Goal: Obtain resource: Download file/media

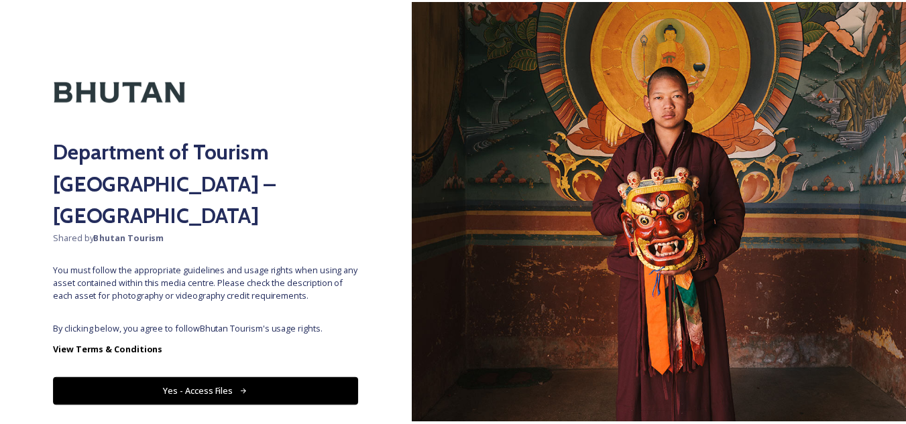
scroll to position [15, 0]
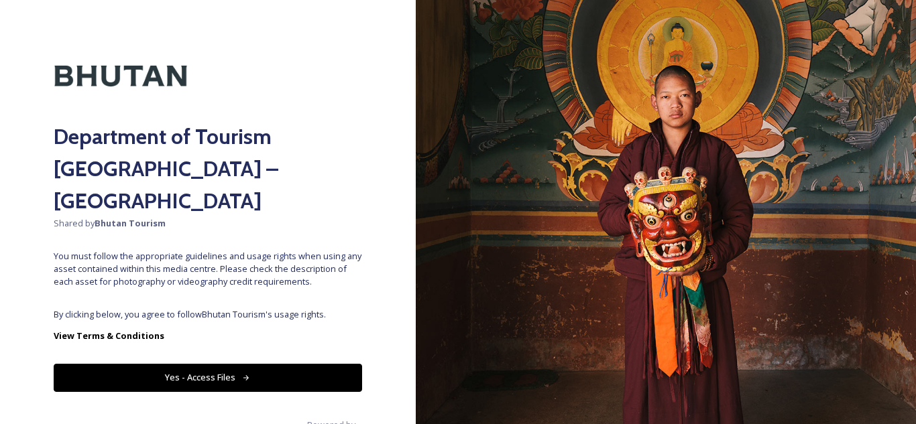
click at [204, 364] on button "Yes - Access Files" at bounding box center [208, 377] width 308 height 27
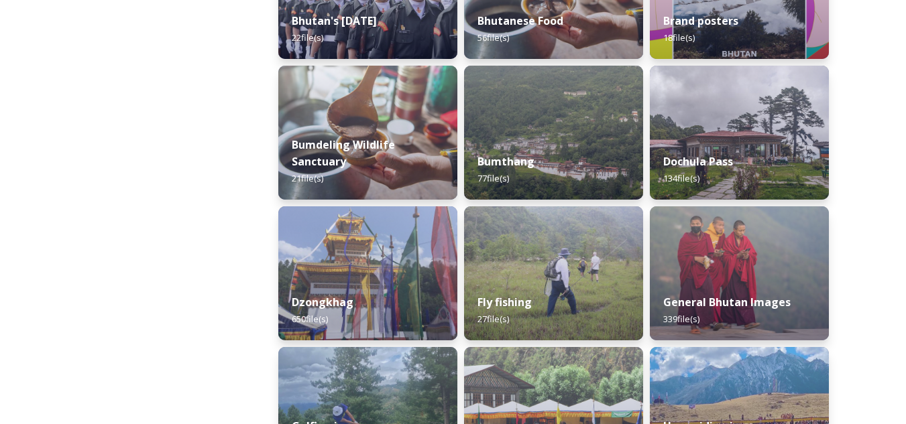
scroll to position [431, 0]
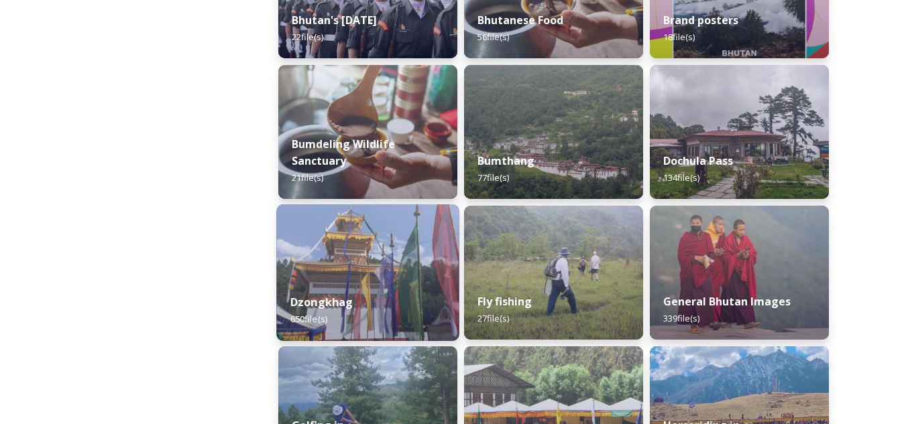
click at [393, 273] on img at bounding box center [367, 272] width 182 height 137
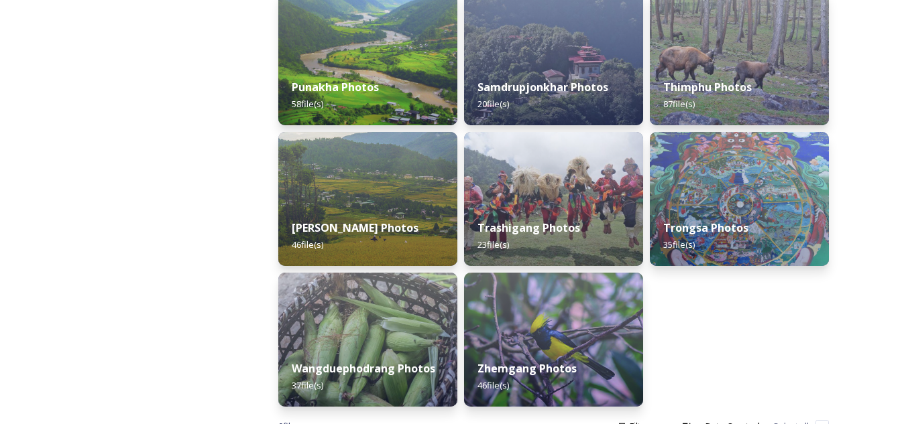
scroll to position [690, 0]
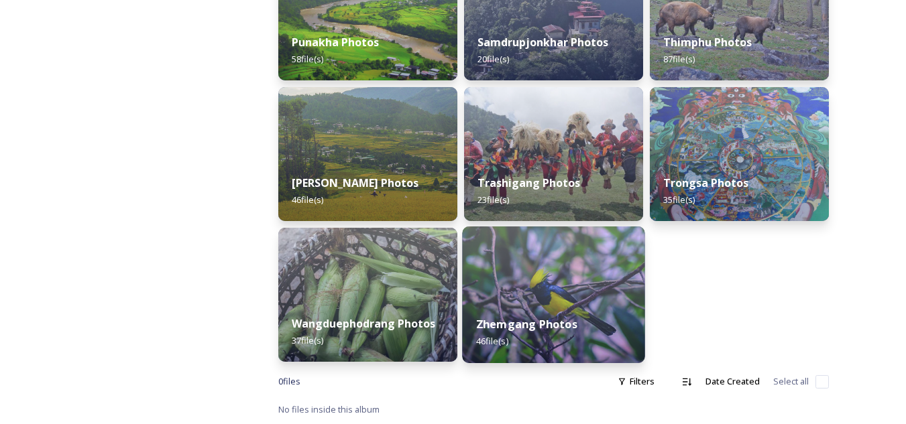
click at [552, 268] on img at bounding box center [553, 295] width 182 height 137
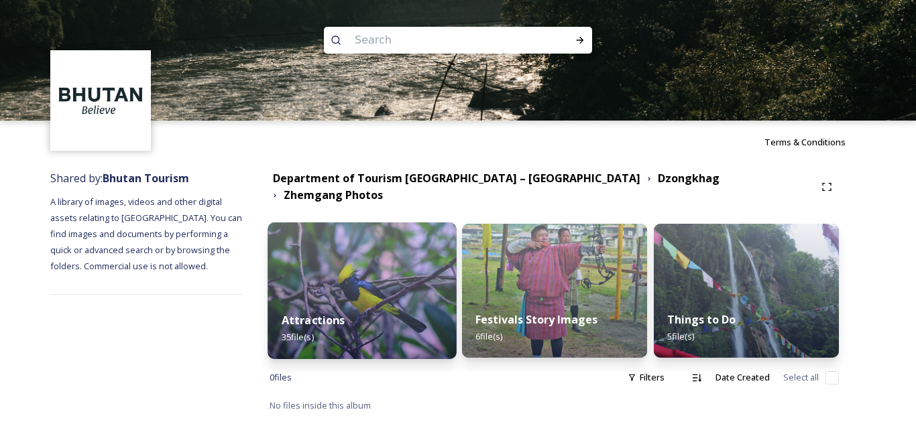
click at [410, 272] on img at bounding box center [362, 291] width 189 height 137
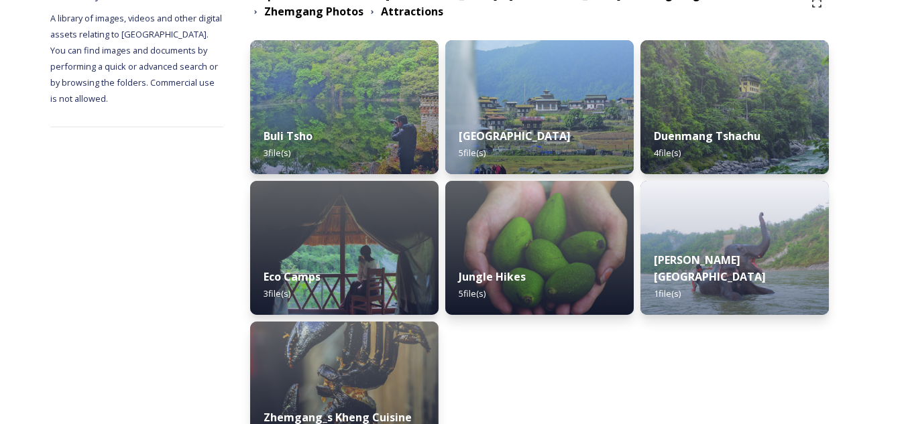
scroll to position [200, 0]
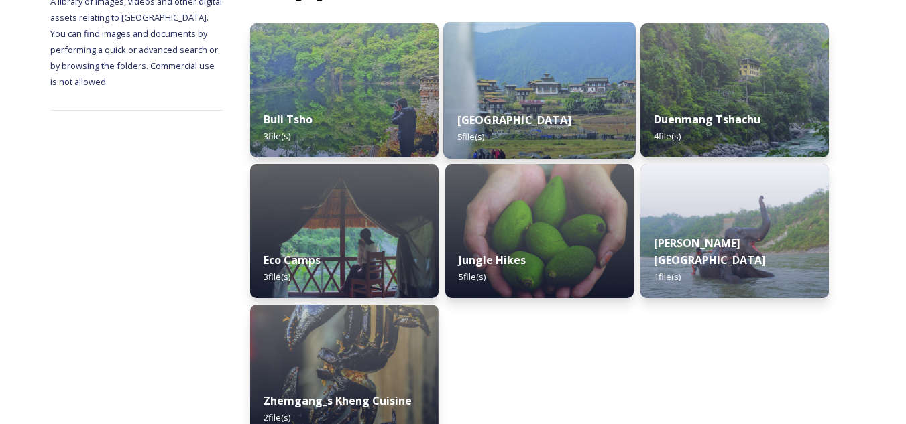
click at [558, 109] on div "Buli Village 5 file(s)" at bounding box center [539, 128] width 192 height 61
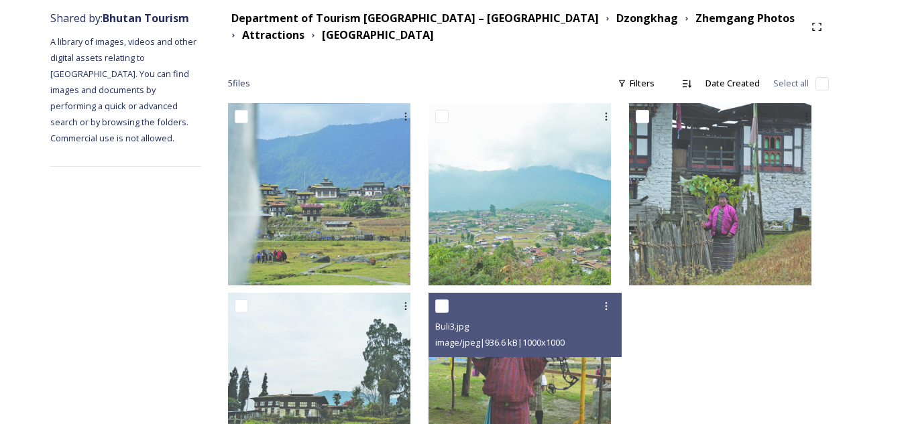
scroll to position [160, 0]
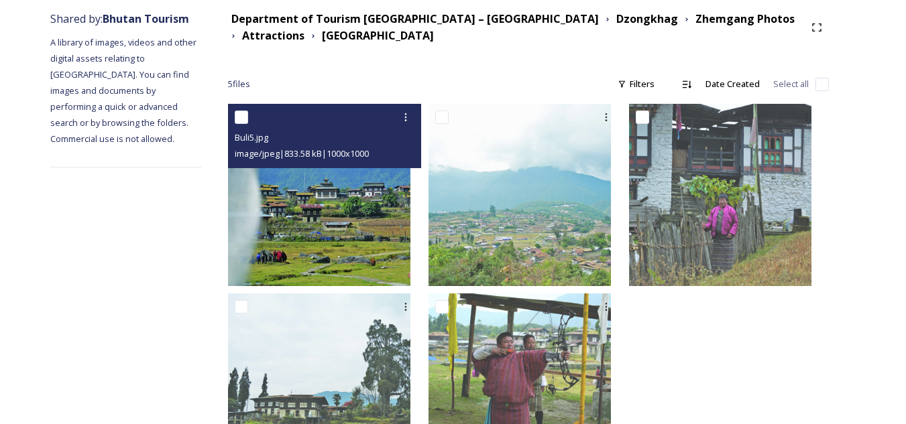
click at [366, 213] on img at bounding box center [319, 195] width 182 height 182
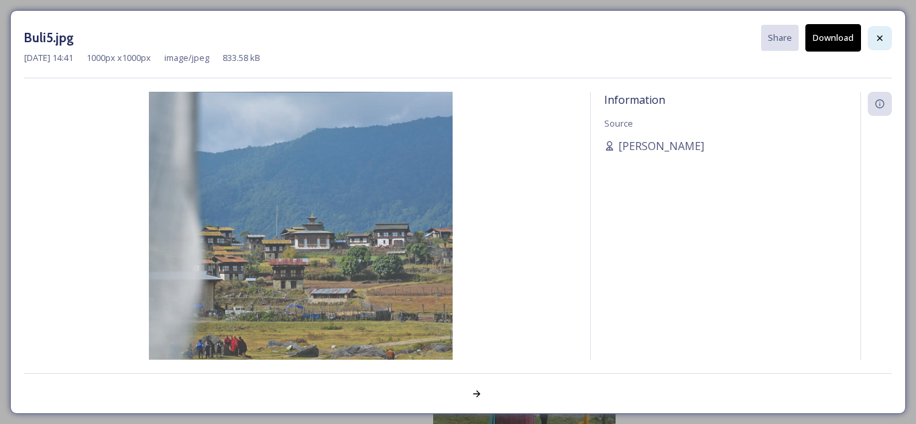
click at [874, 37] on icon at bounding box center [879, 38] width 11 height 11
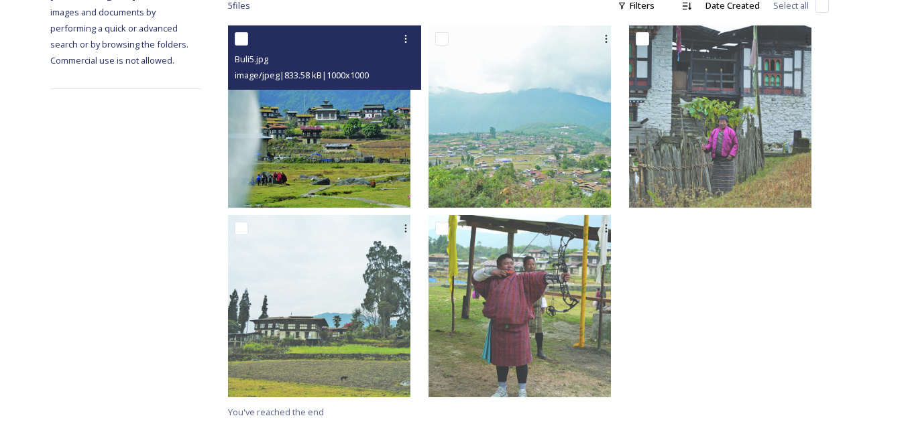
scroll to position [0, 0]
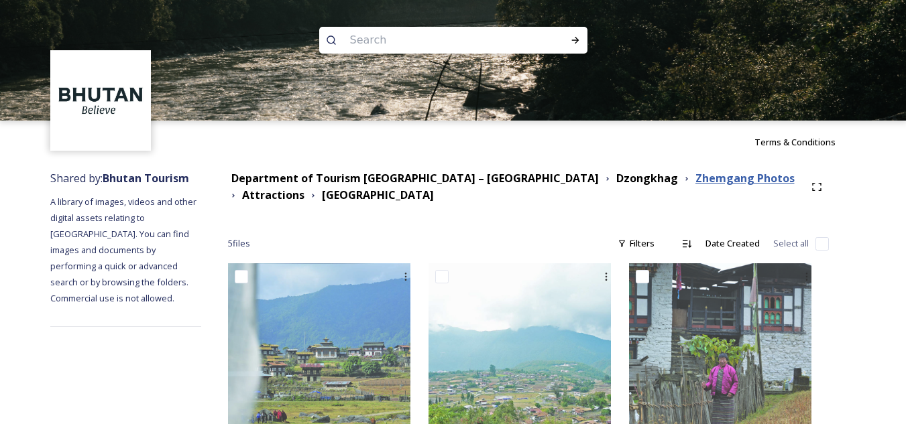
click at [695, 178] on strong "Zhemgang Photos" at bounding box center [744, 178] width 99 height 15
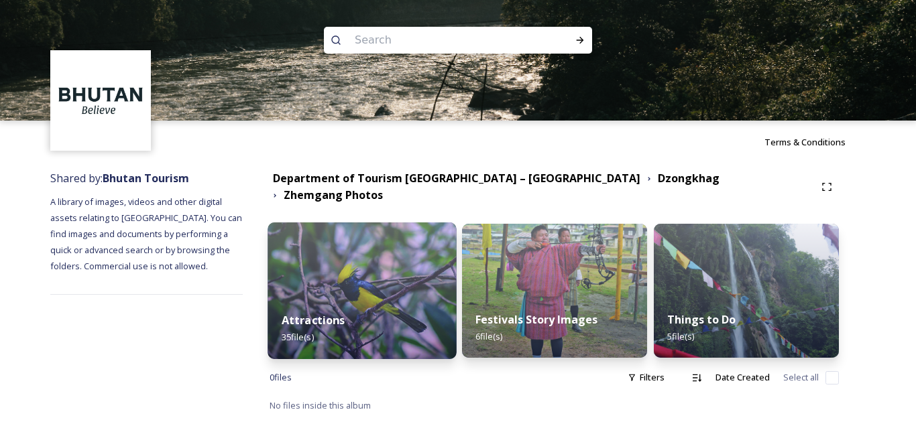
click at [344, 277] on img at bounding box center [362, 291] width 189 height 137
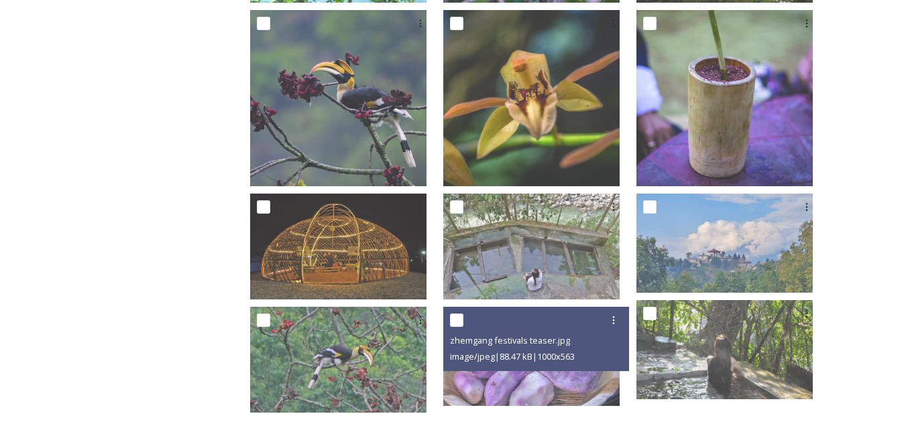
scroll to position [861, 0]
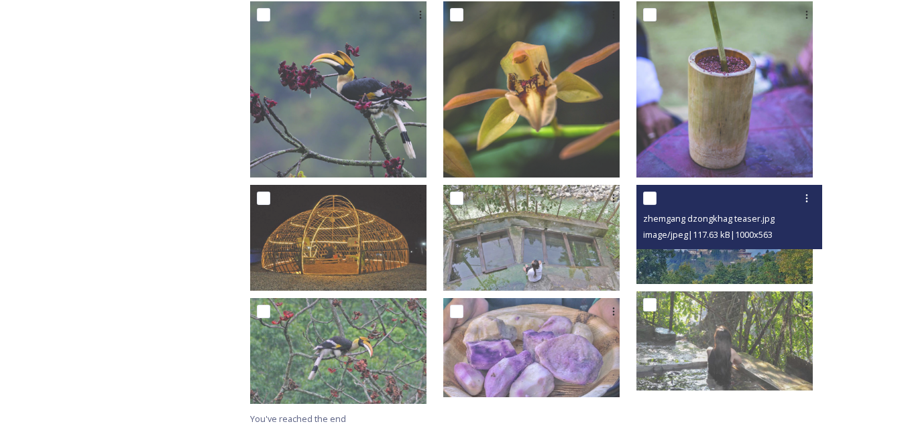
click at [731, 243] on img at bounding box center [724, 234] width 176 height 99
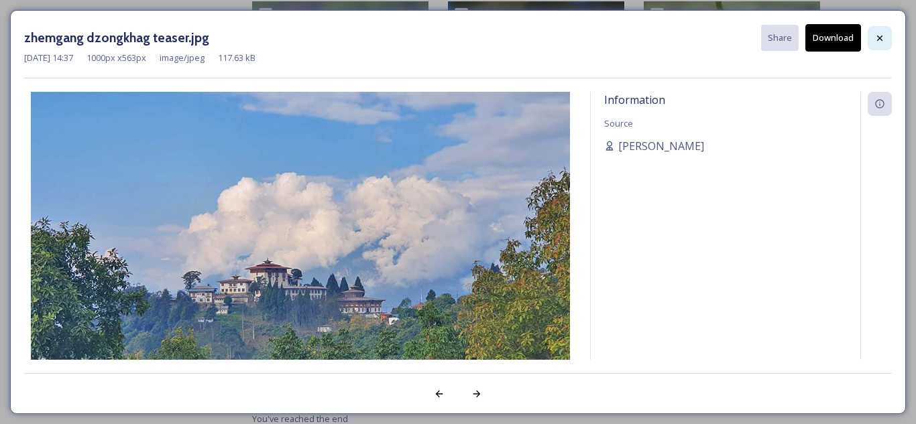
click at [878, 33] on icon at bounding box center [879, 38] width 11 height 11
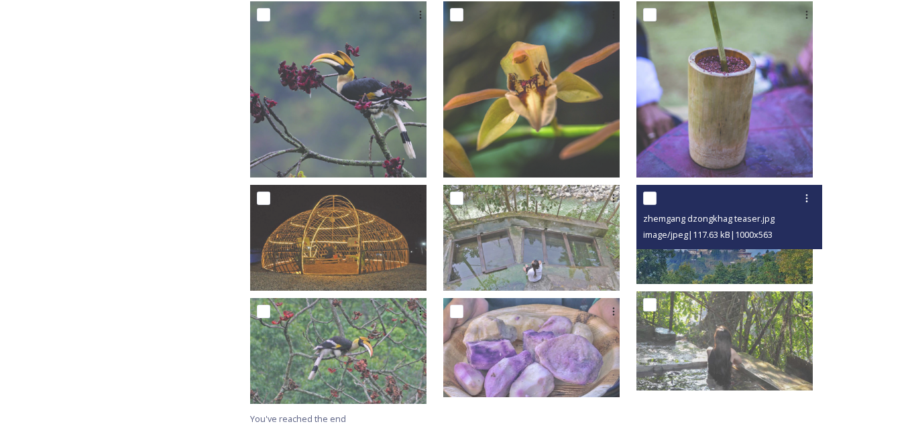
drag, startPoint x: 698, startPoint y: 233, endPoint x: 669, endPoint y: 241, distance: 30.6
click at [669, 241] on img at bounding box center [724, 234] width 176 height 99
